Goal: Task Accomplishment & Management: Manage account settings

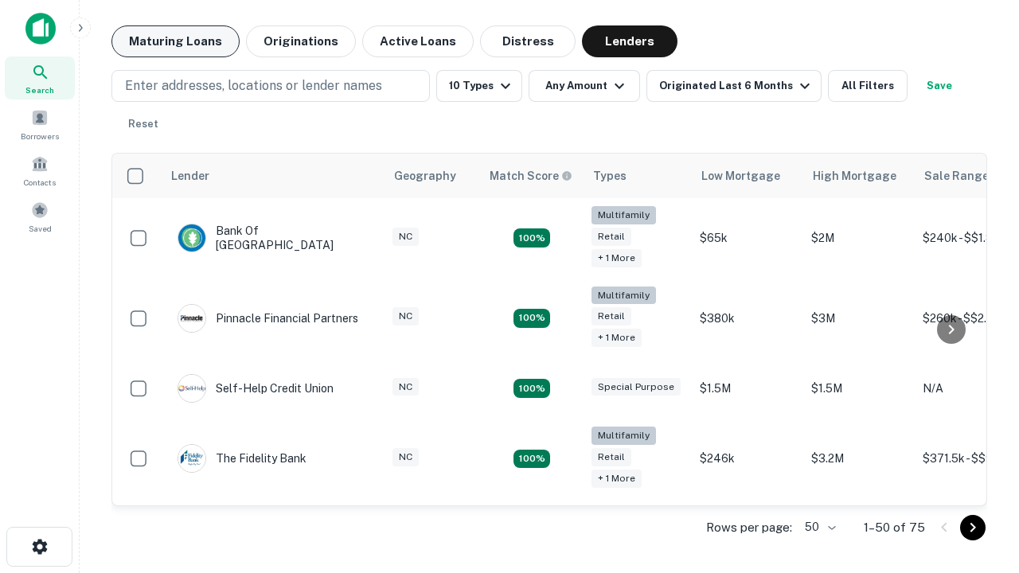
click at [175, 41] on button "Maturing Loans" at bounding box center [175, 41] width 128 height 32
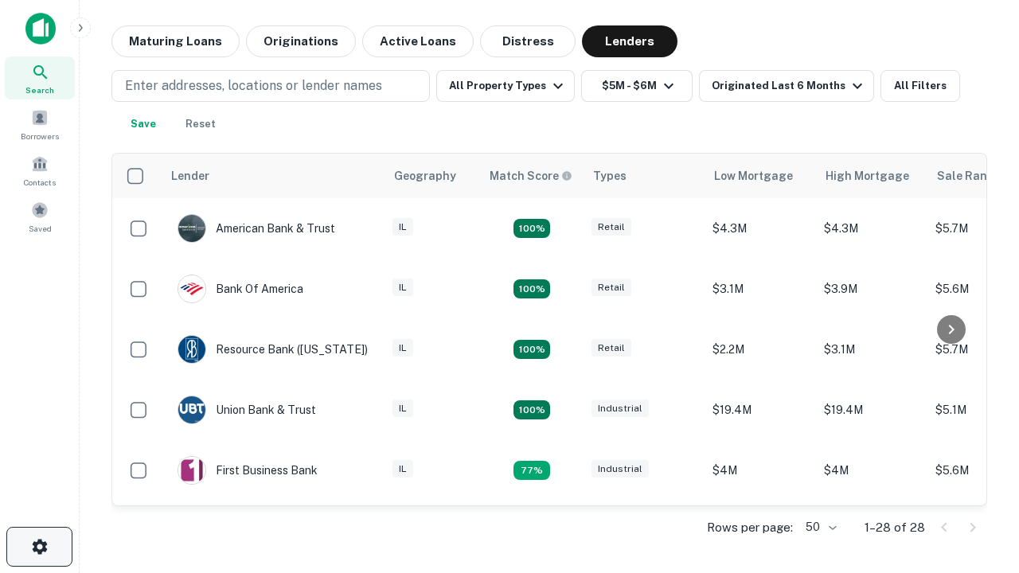
click at [39, 547] on icon "button" at bounding box center [39, 546] width 19 height 19
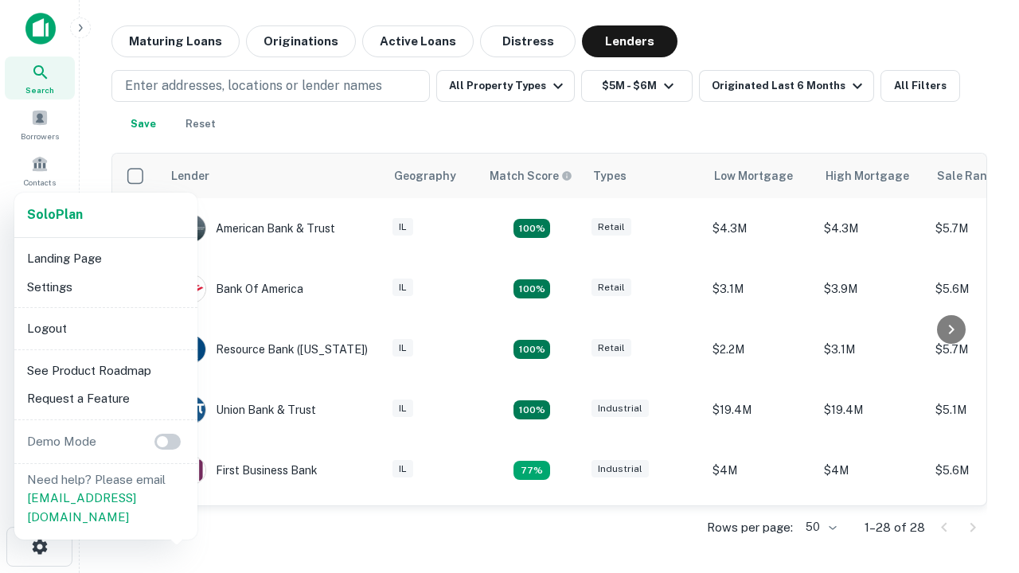
click at [105, 328] on li "Logout" at bounding box center [106, 329] width 170 height 29
